Goal: Information Seeking & Learning: Learn about a topic

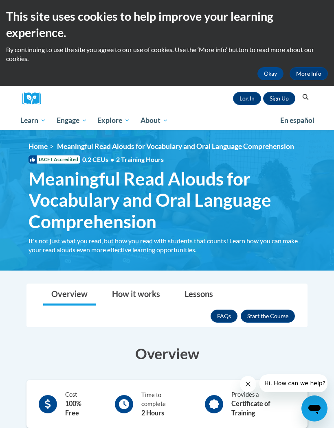
click at [248, 102] on link "Log In" at bounding box center [247, 98] width 28 height 13
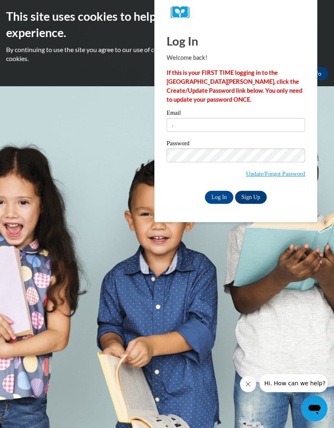
type input "parkschristian47@gmail.com"
click at [219, 200] on input "Log In" at bounding box center [219, 197] width 29 height 13
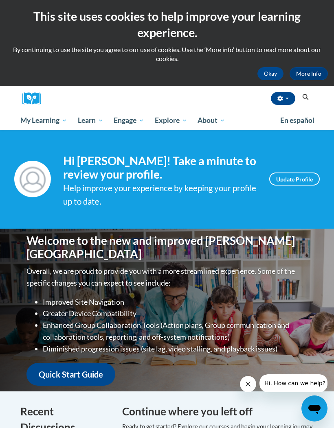
click at [275, 76] on button "Okay" at bounding box center [270, 73] width 26 height 13
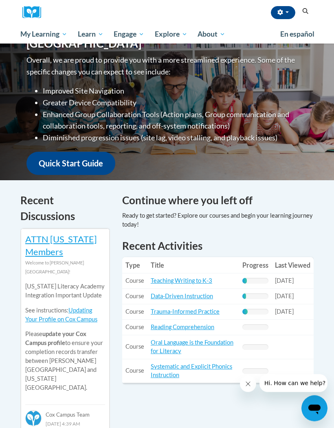
scroll to position [125, 0]
click at [203, 282] on link "Teaching Writing to K-3" at bounding box center [181, 280] width 61 height 7
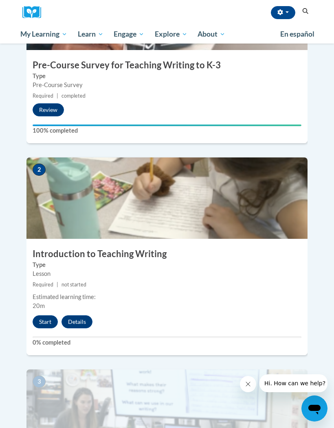
scroll to position [302, 0]
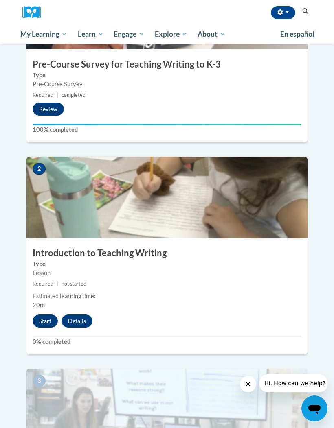
click at [42, 315] on button "Start" at bounding box center [45, 321] width 25 height 13
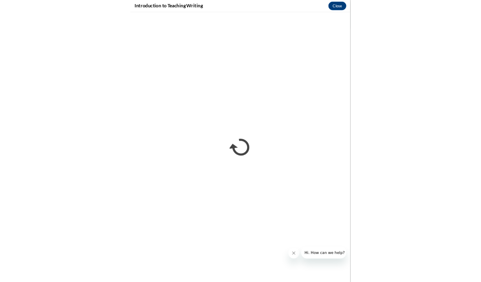
scroll to position [0, 0]
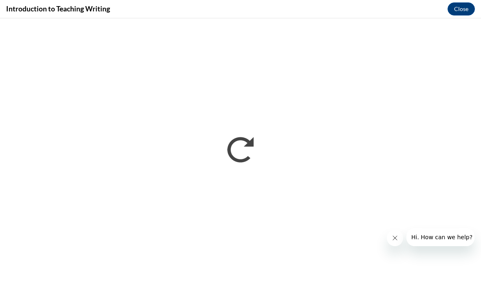
click at [334, 233] on button "Close message from company" at bounding box center [394, 238] width 16 height 16
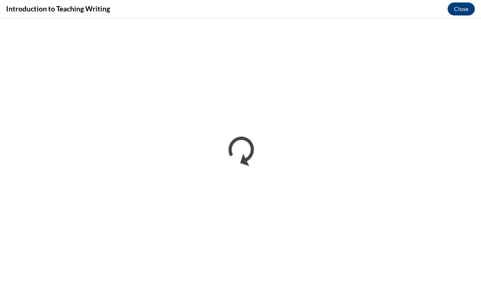
click at [334, 13] on button "Close" at bounding box center [460, 8] width 27 height 13
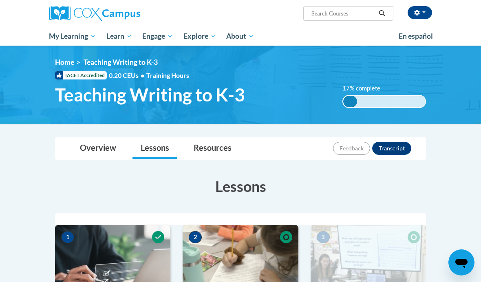
click at [104, 151] on link "Overview" at bounding box center [98, 149] width 53 height 22
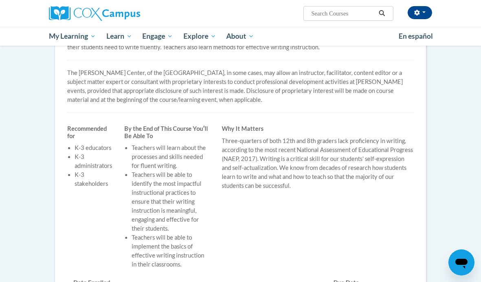
scroll to position [200, 0]
